Goal: Communication & Community: Answer question/provide support

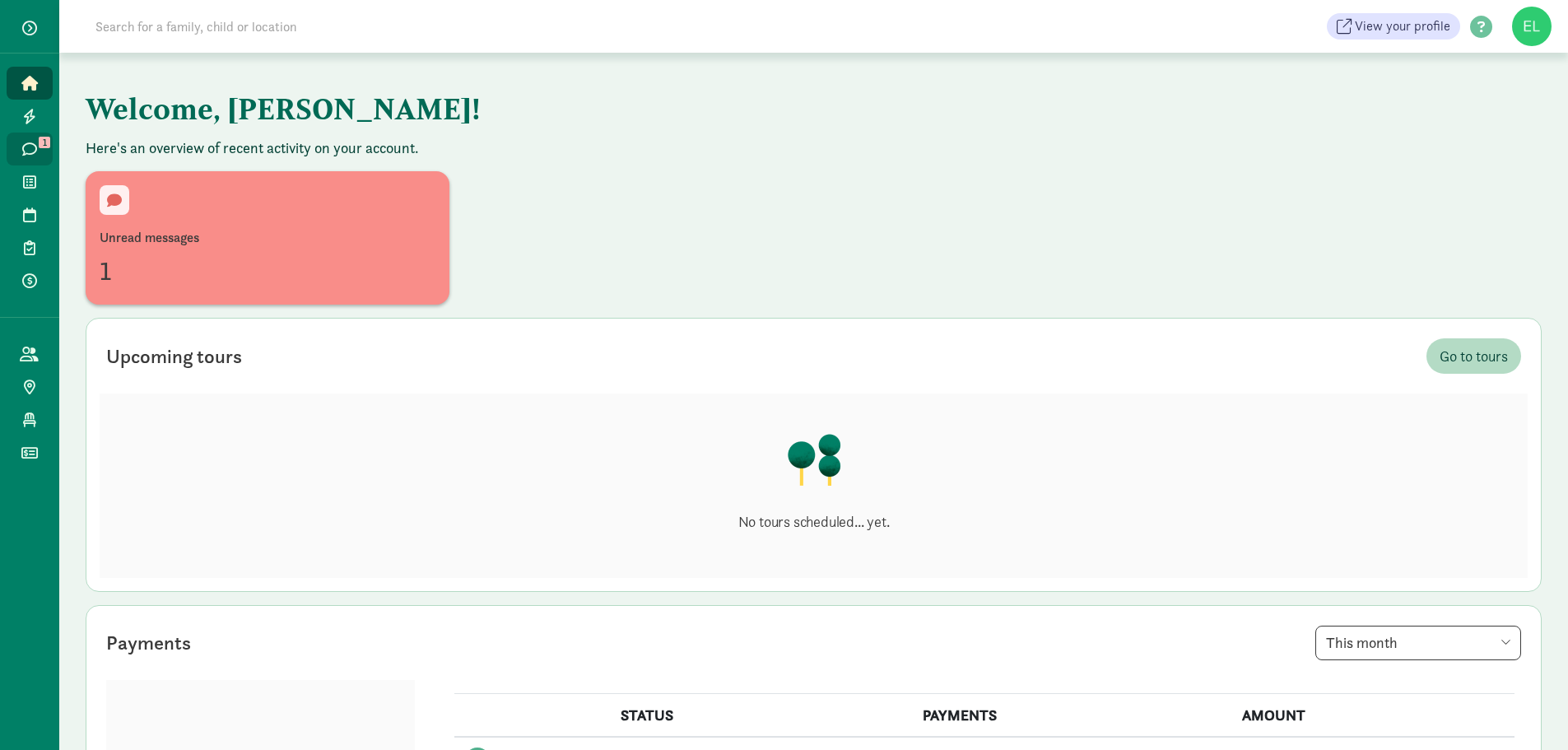
click at [39, 157] on span "Messages" at bounding box center [39, 149] width 1 height 19
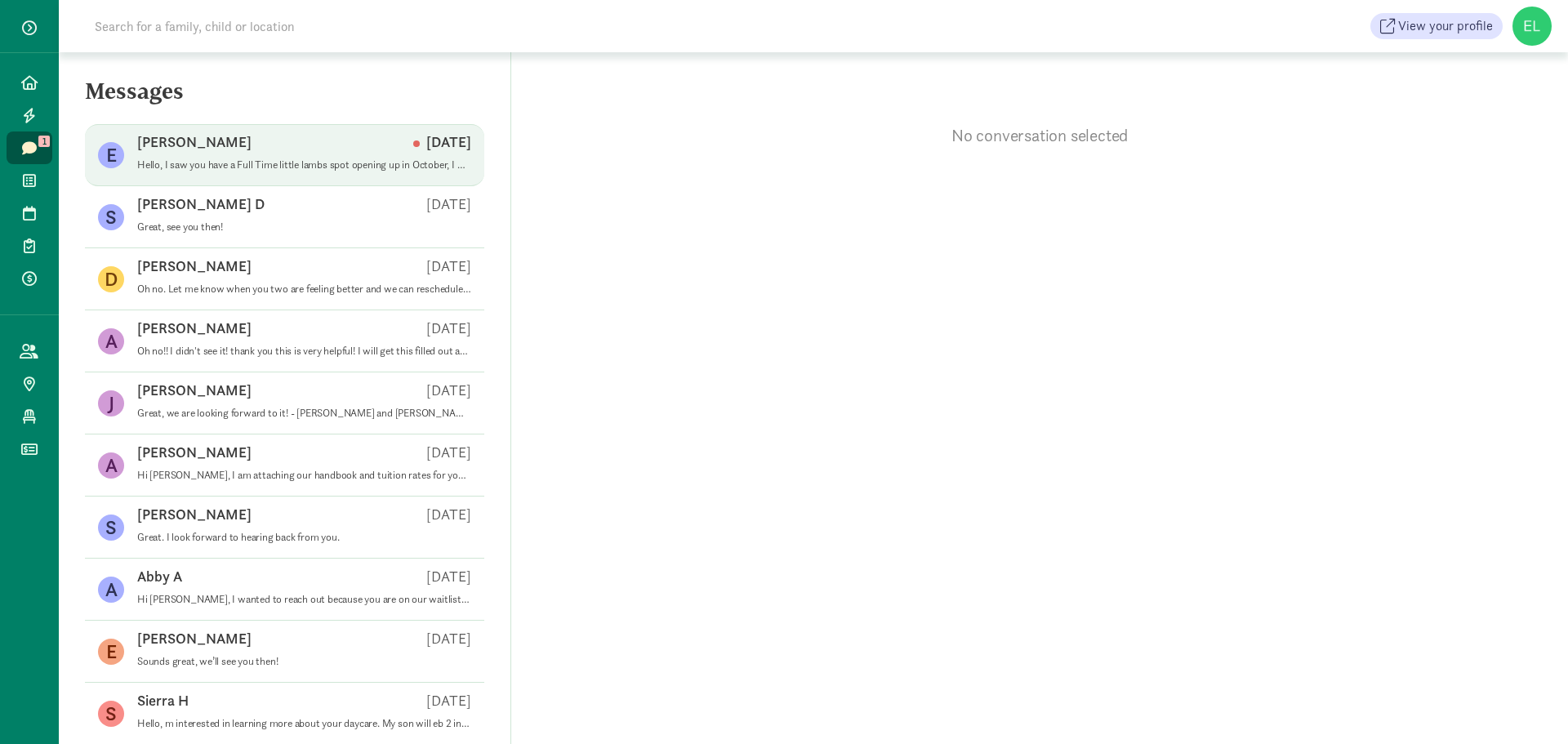
click at [235, 161] on p "Hello, I saw you have a Full Time little lambs spot opening up in October, I wa…" at bounding box center [304, 165] width 334 height 13
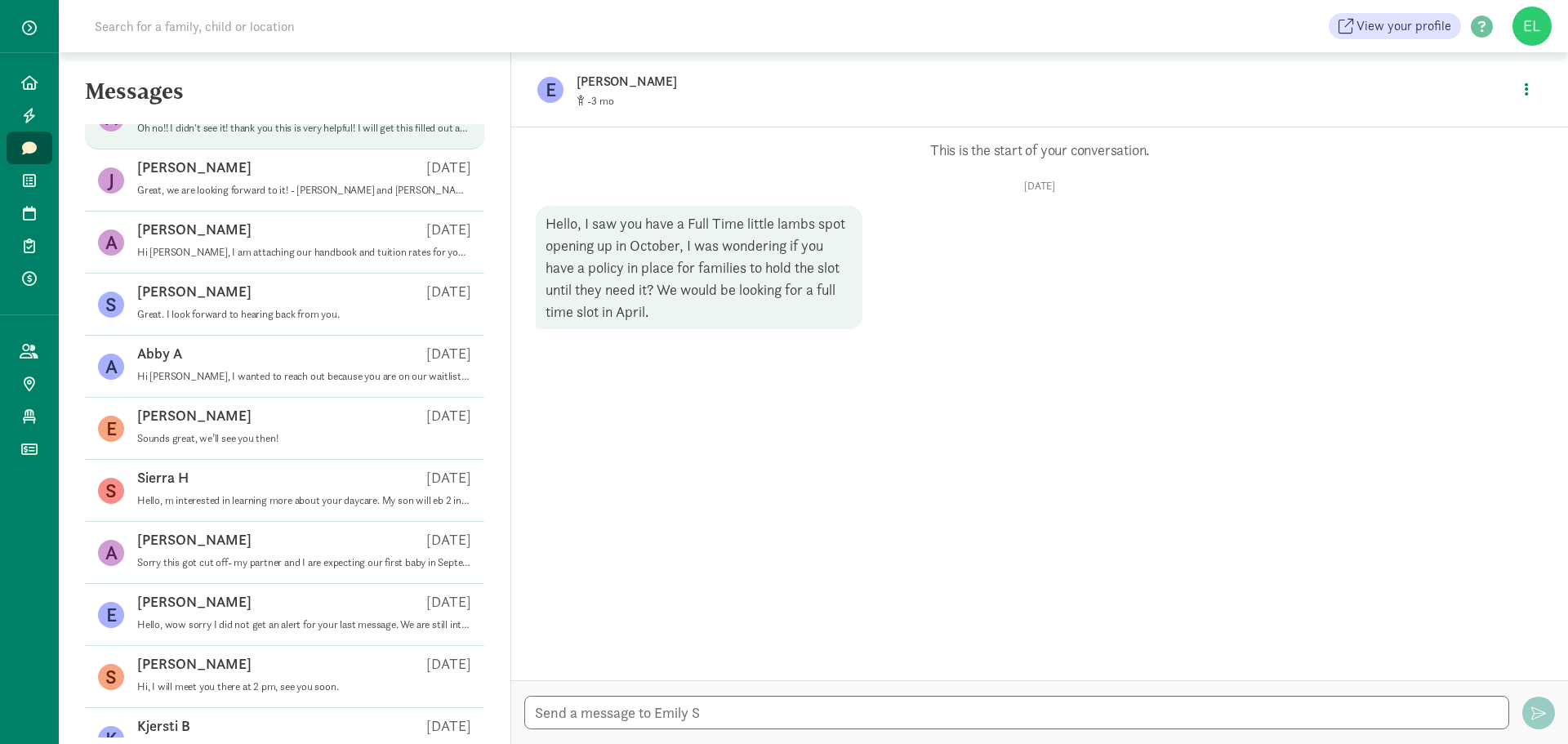
scroll to position [326, 0]
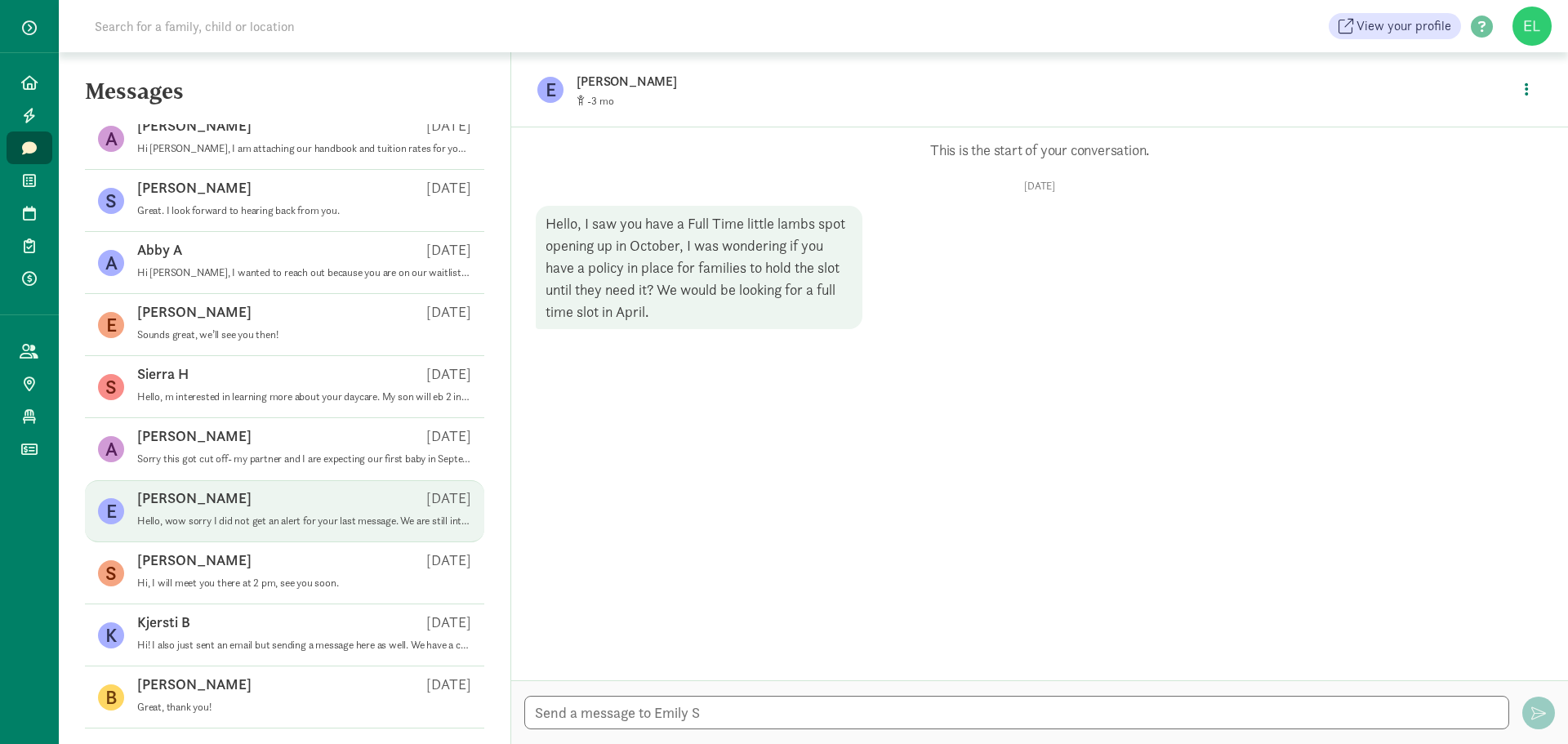
click at [347, 501] on div "[PERSON_NAME] S [DATE]" at bounding box center [304, 501] width 334 height 26
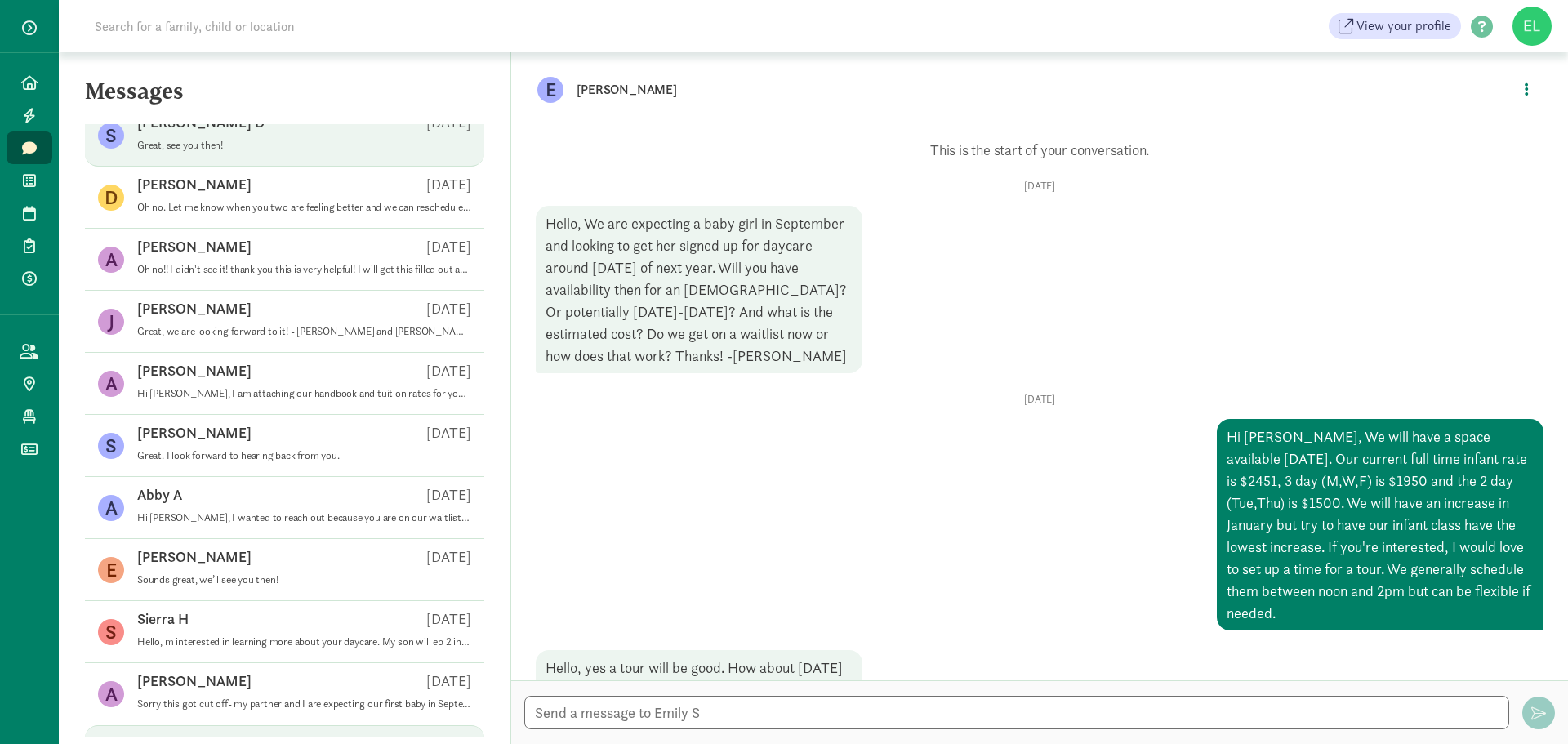
scroll to position [0, 0]
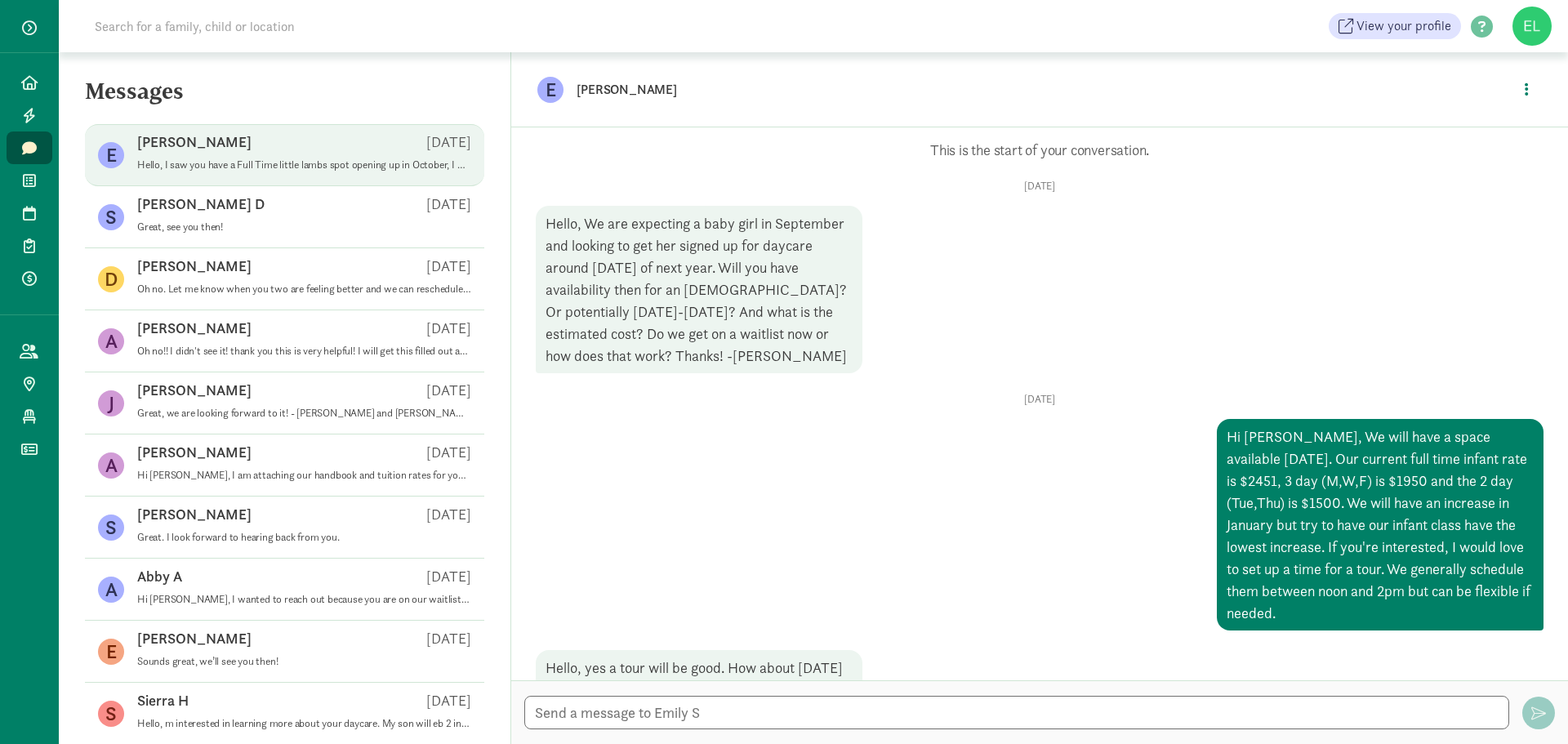
click at [359, 160] on p "Hello, I saw you have a Full Time little lambs spot opening up in October, I wa…" at bounding box center [304, 165] width 334 height 13
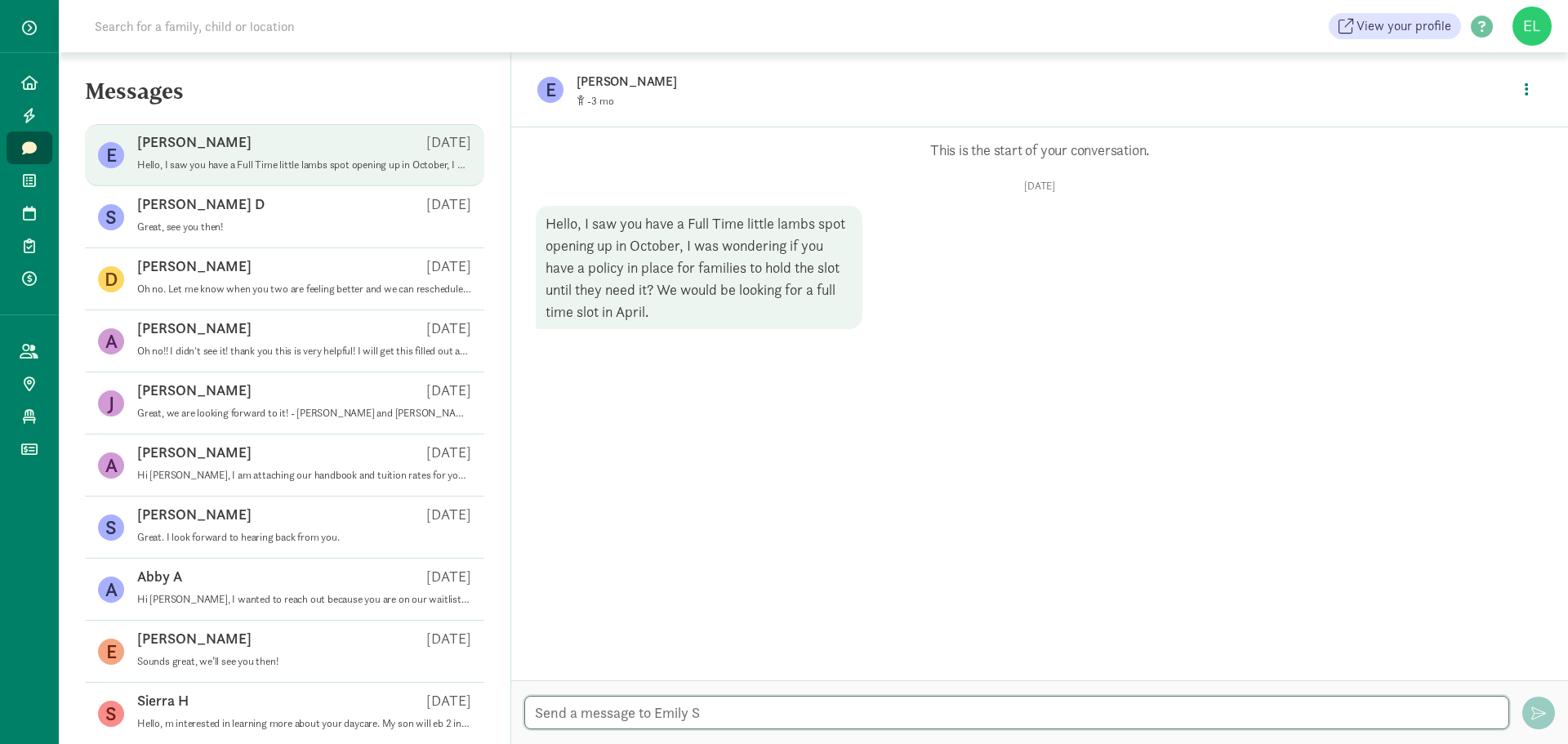
click at [608, 703] on textarea at bounding box center [1016, 712] width 985 height 34
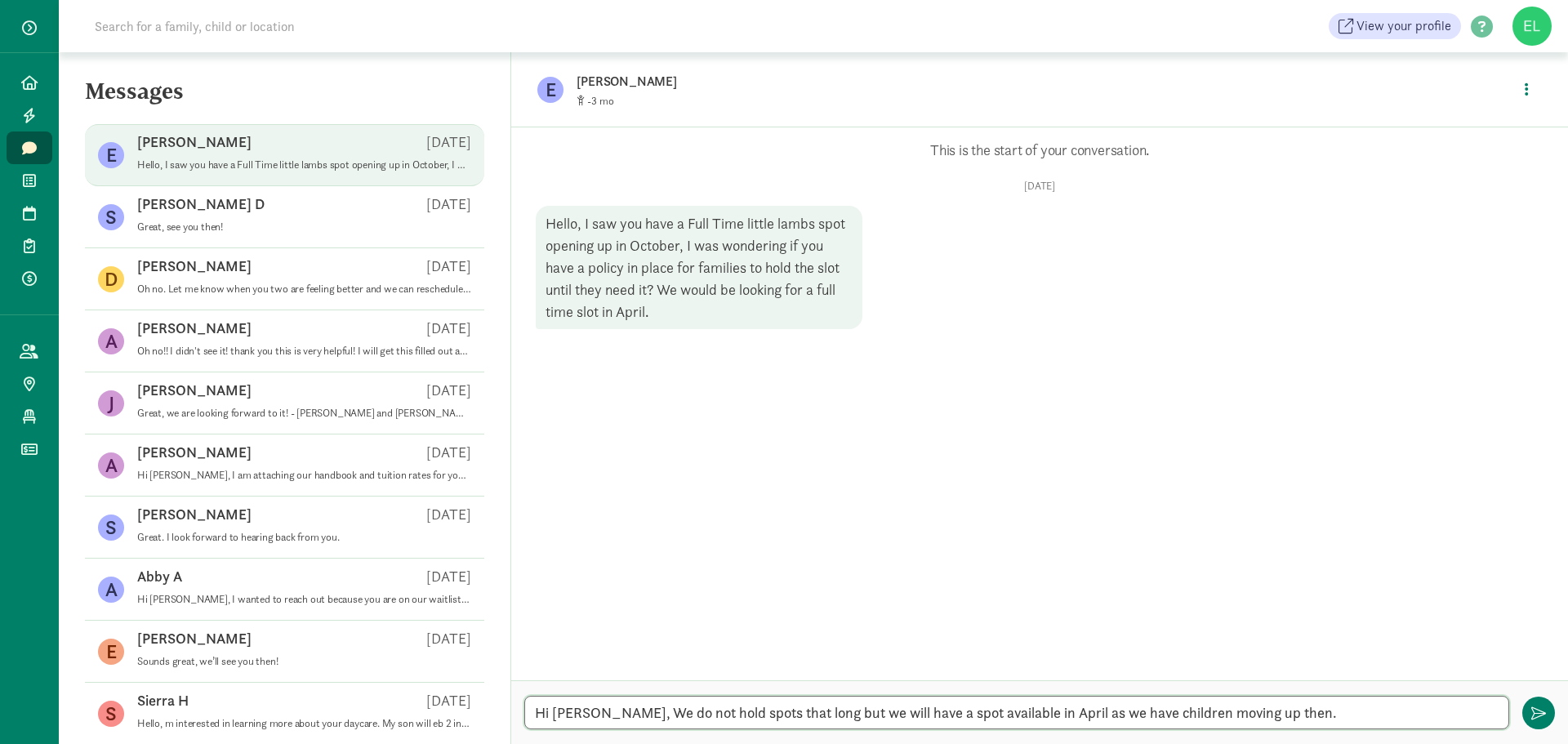
click at [1278, 709] on textarea "Hi Emily, We do not hold spots that long but we will have a spot available in A…" at bounding box center [1016, 712] width 985 height 34
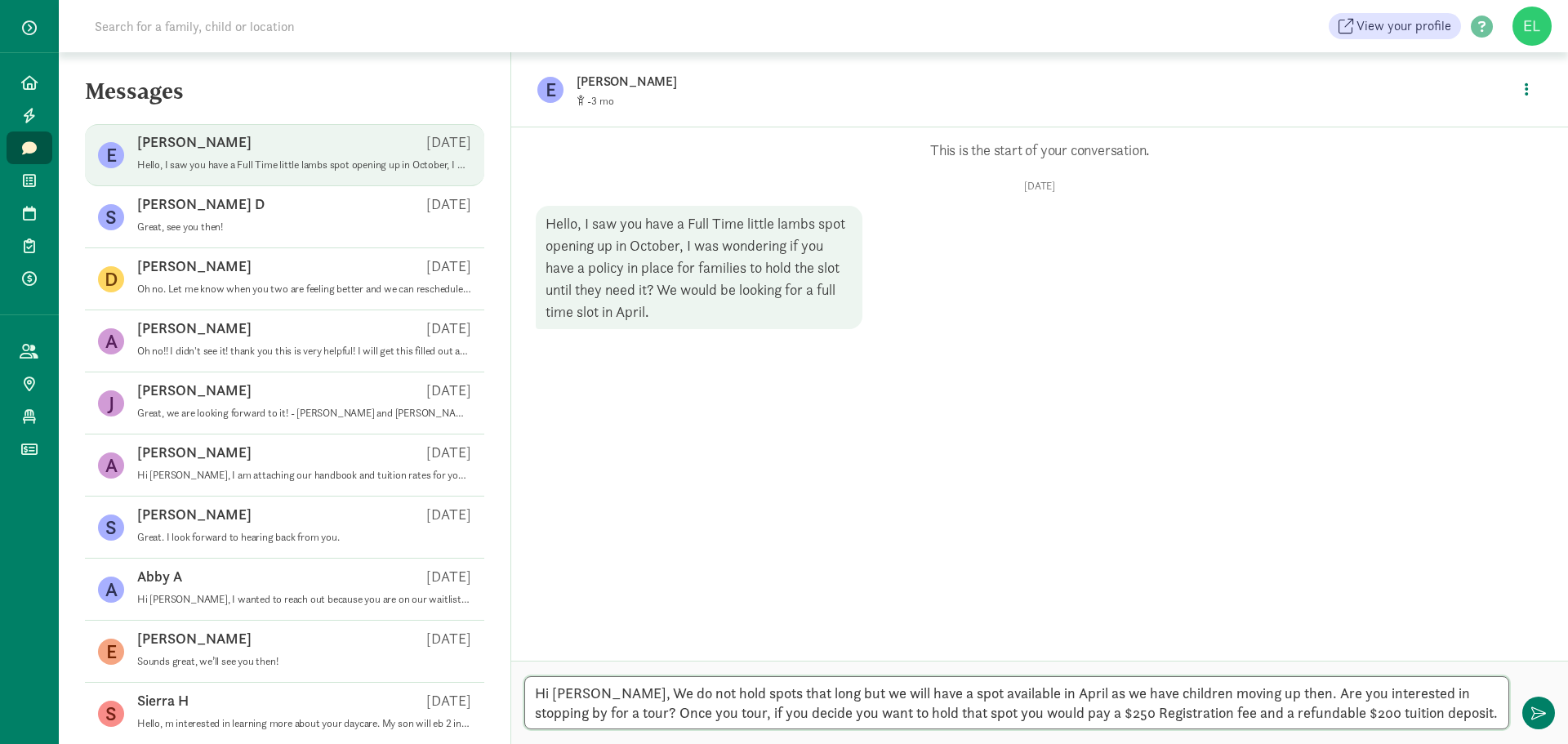
click at [925, 713] on textarea "Hi Emily, We do not hold spots that long but we will have a spot available in A…" at bounding box center [1016, 702] width 985 height 53
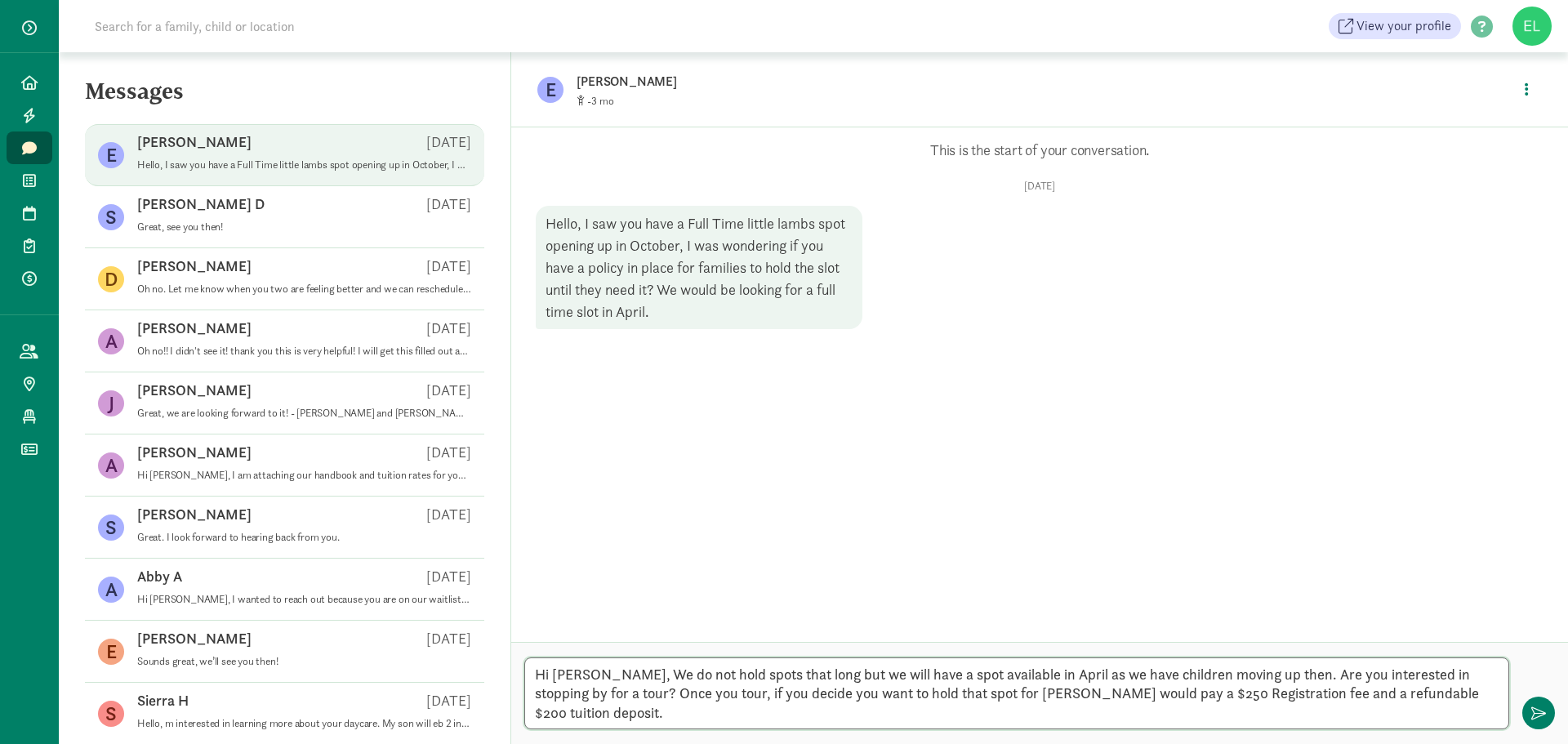
type textarea "Hi Emily, We do not hold spots that long but we will have a spot available in A…"
